Goal: Task Accomplishment & Management: Manage account settings

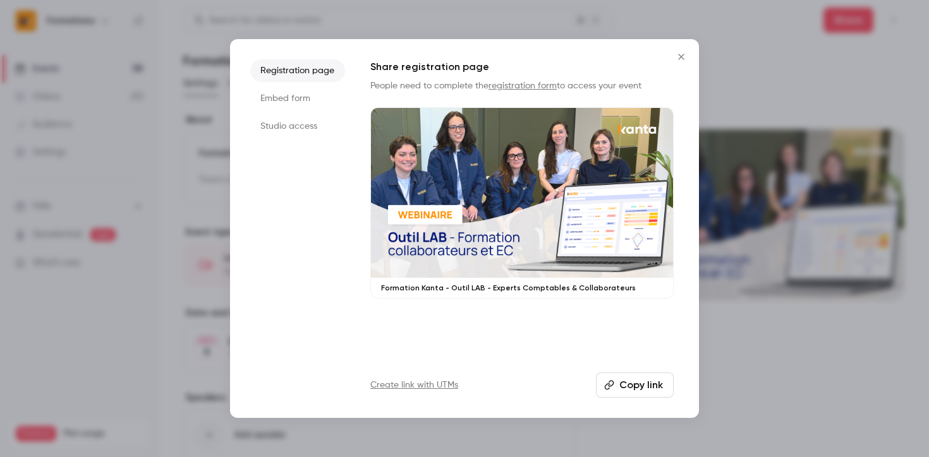
click at [679, 52] on icon "Close" at bounding box center [680, 57] width 15 height 10
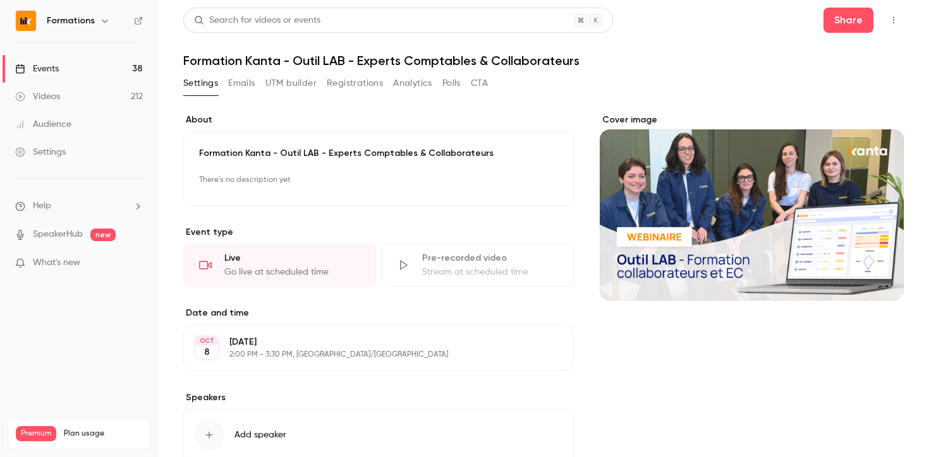
click at [63, 68] on link "Events 38" at bounding box center [79, 69] width 158 height 28
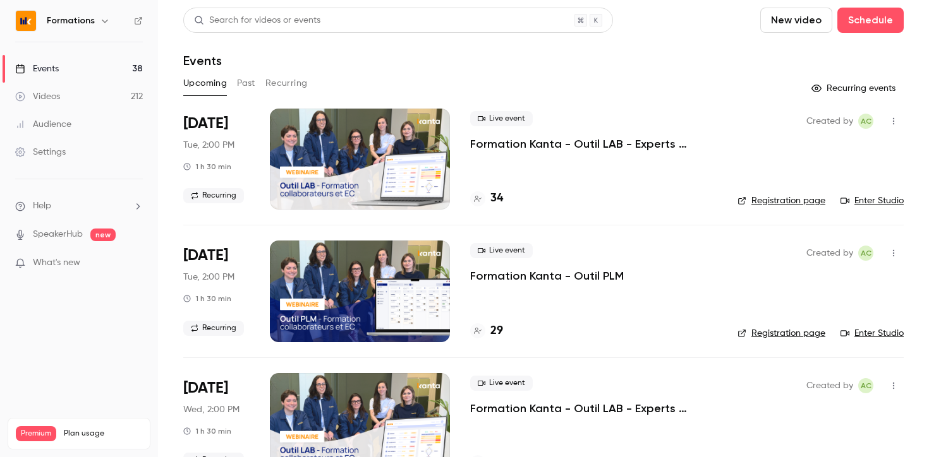
click at [533, 273] on p "Formation Kanta - Outil PLM" at bounding box center [547, 275] width 154 height 15
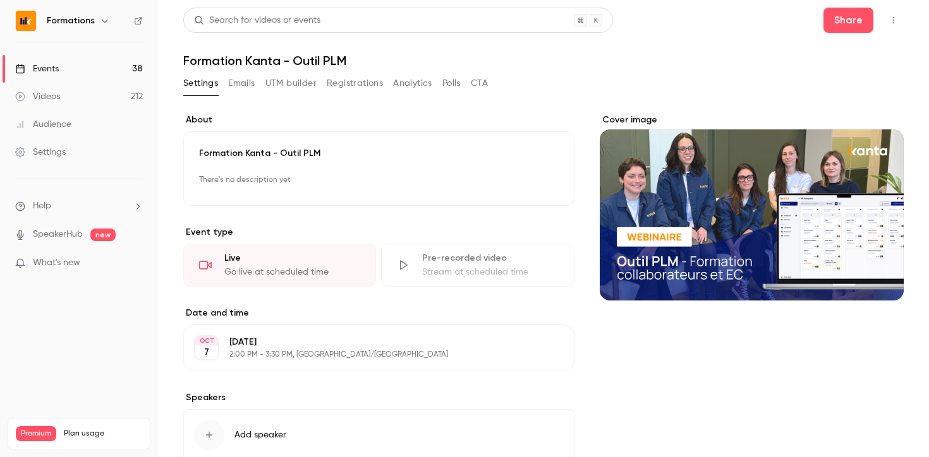
click at [345, 90] on button "Registrations" at bounding box center [355, 83] width 56 height 20
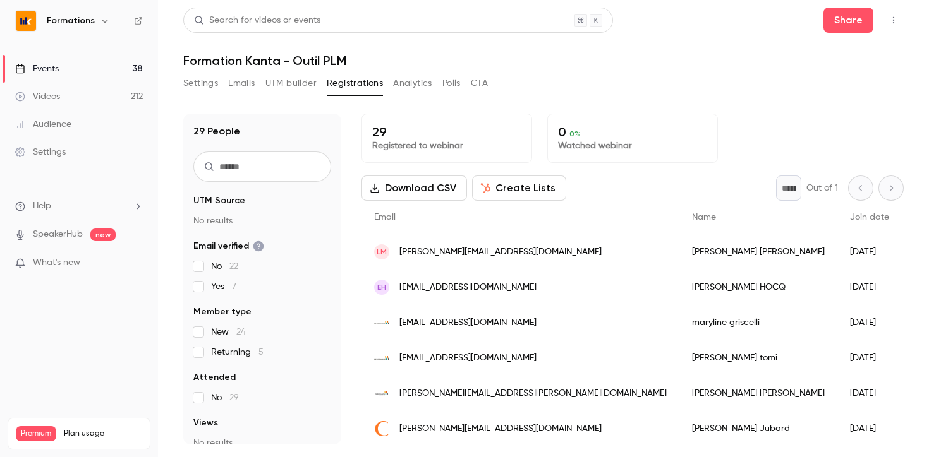
click at [241, 163] on input "text" at bounding box center [262, 167] width 138 height 30
paste input "**********"
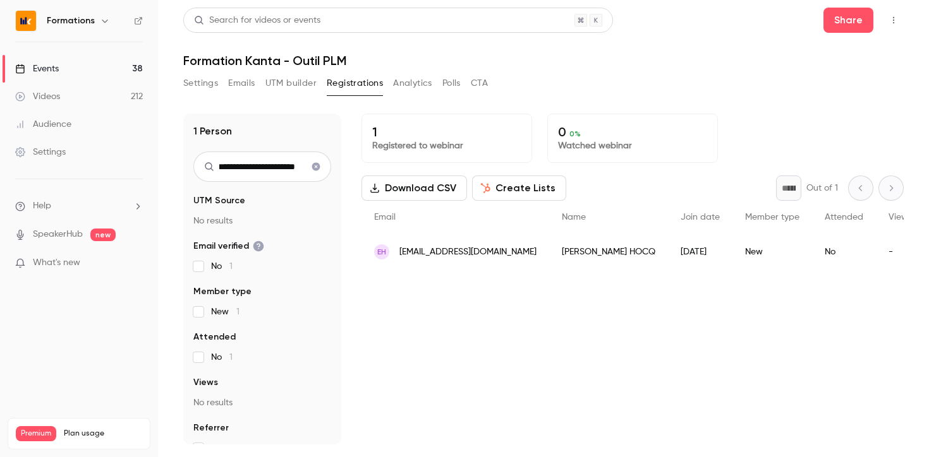
type input "**********"
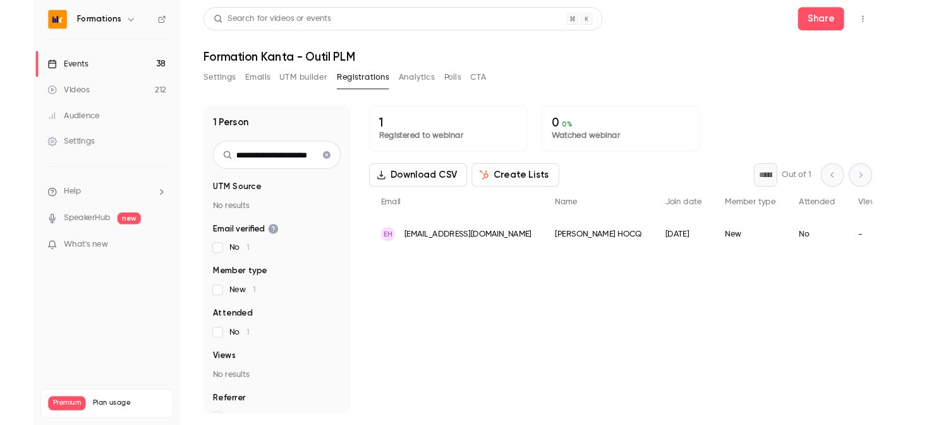
scroll to position [0, 0]
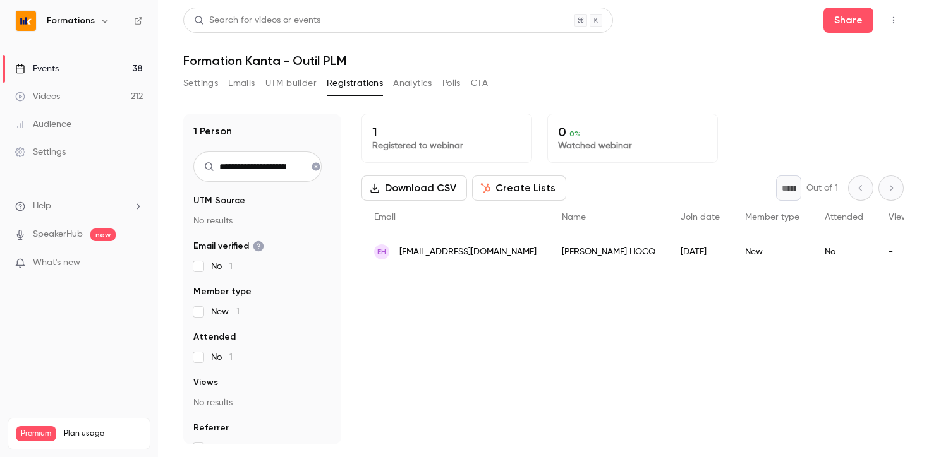
click at [87, 64] on link "Events 38" at bounding box center [79, 69] width 158 height 28
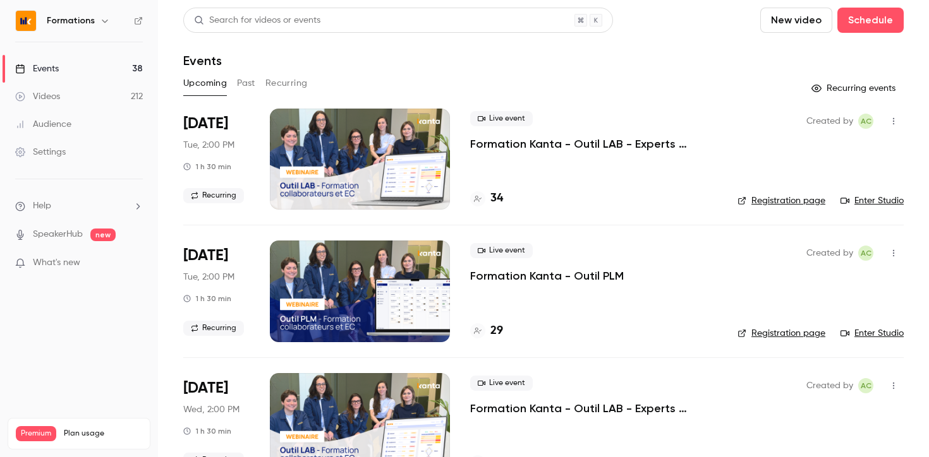
click at [557, 275] on p "Formation Kanta - Outil PLM" at bounding box center [547, 275] width 154 height 15
click at [860, 337] on link "Enter Studio" at bounding box center [871, 333] width 63 height 13
click at [868, 335] on link "Enter Studio" at bounding box center [871, 333] width 63 height 13
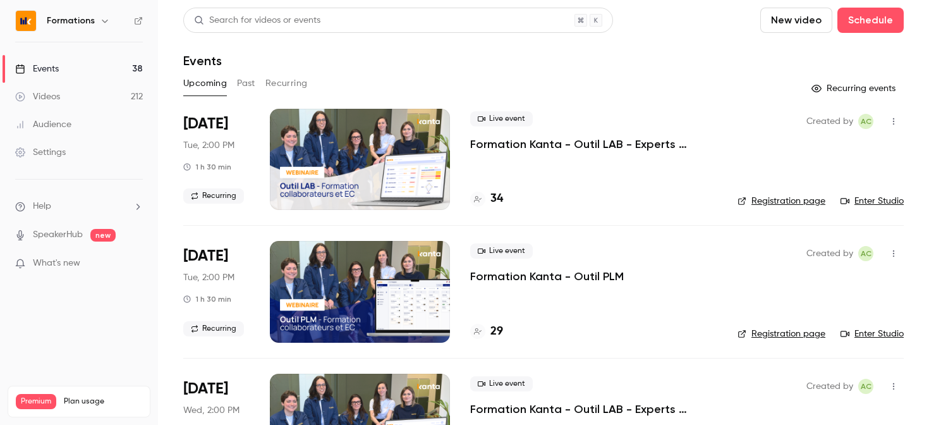
click at [535, 277] on p "Formation Kanta - Outil PLM" at bounding box center [547, 275] width 154 height 15
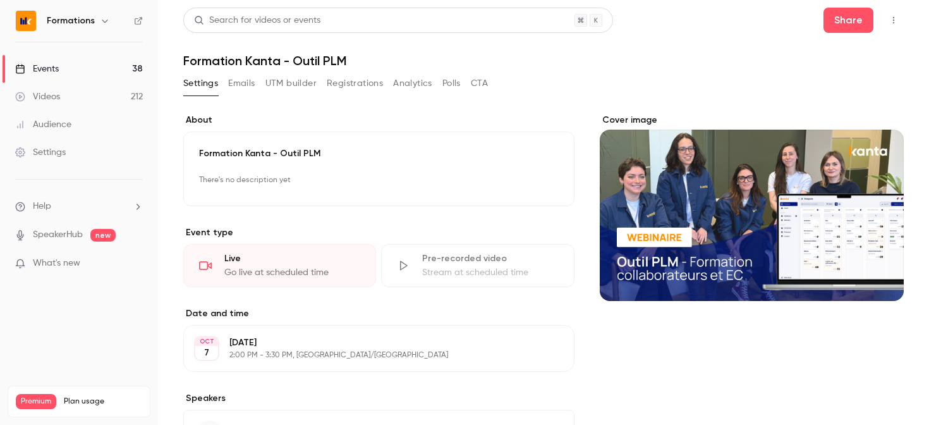
click at [441, 88] on div "Settings Emails UTM builder Registrations Analytics Polls CTA" at bounding box center [335, 83] width 305 height 20
click at [443, 87] on button "Polls" at bounding box center [451, 83] width 18 height 20
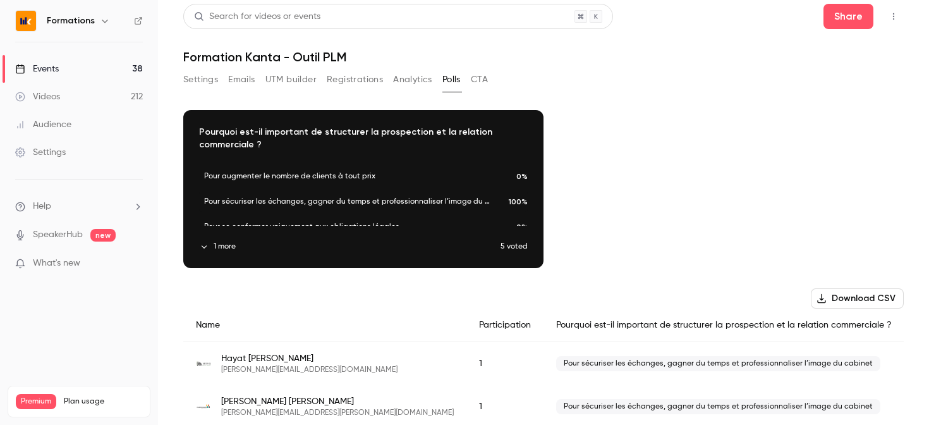
scroll to position [23, 0]
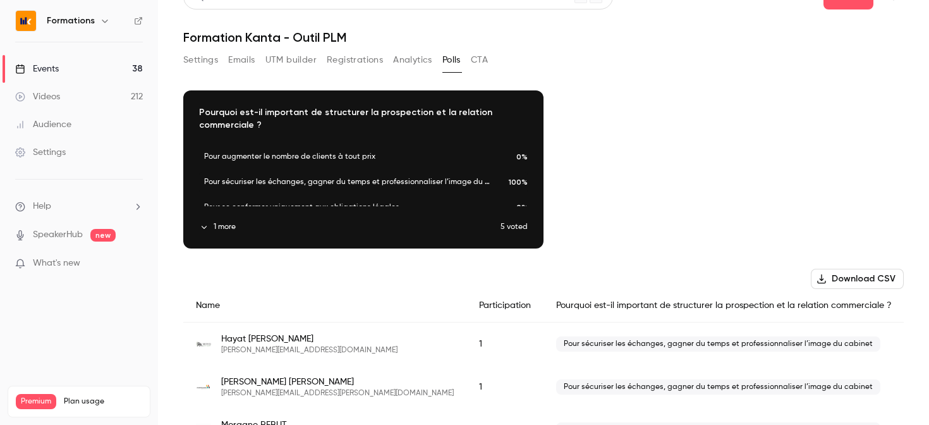
click at [232, 225] on button "1 more" at bounding box center [349, 226] width 301 height 11
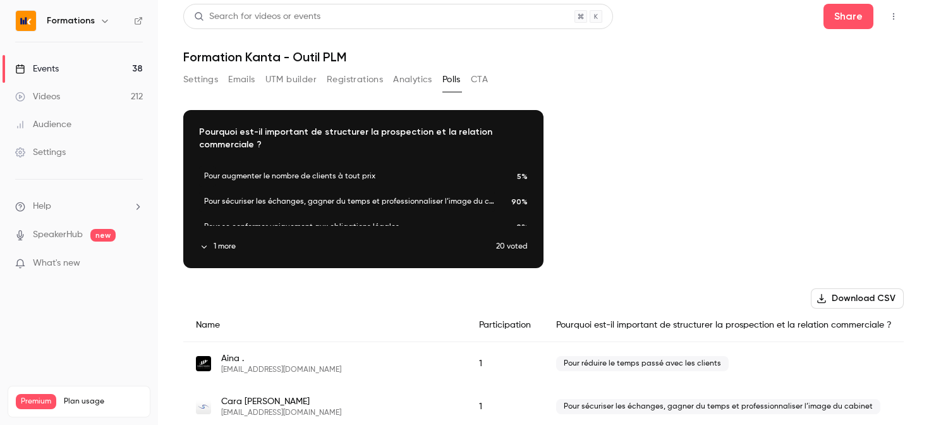
scroll to position [5, 0]
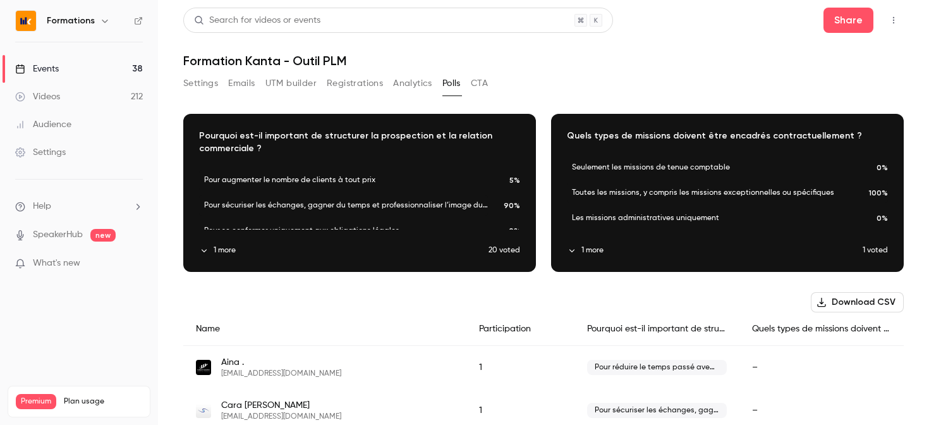
click at [589, 253] on button "1 more" at bounding box center [715, 249] width 296 height 11
click at [586, 252] on button "1 more" at bounding box center [713, 249] width 293 height 11
click at [582, 253] on button "1 more" at bounding box center [713, 249] width 292 height 11
